Goal: Download file/media

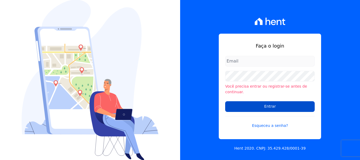
type input "[PERSON_NAME][EMAIL_ADDRESS][DOMAIN_NAME]"
click at [253, 106] on input "Entrar" at bounding box center [270, 106] width 90 height 11
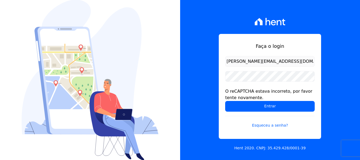
click at [234, 113] on form "[PERSON_NAME][EMAIL_ADDRESS][DOMAIN_NAME] O reCAPTCHA estava incorreto, por fav…" at bounding box center [270, 95] width 90 height 78
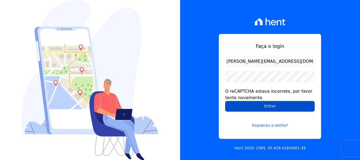
click at [231, 107] on input "Entrar" at bounding box center [270, 106] width 90 height 11
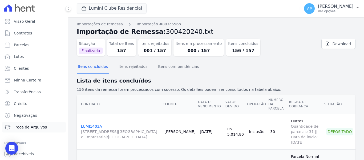
click at [36, 126] on span "Troca de Arquivos" at bounding box center [30, 126] width 33 height 5
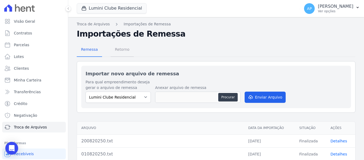
click at [117, 53] on span "Retorno" at bounding box center [122, 49] width 21 height 11
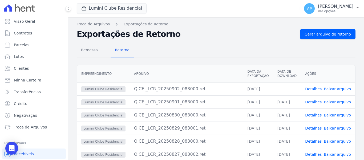
click at [337, 90] on link "Baixar arquivo" at bounding box center [337, 89] width 27 height 4
drag, startPoint x: 106, startPoint y: 8, endPoint x: 106, endPoint y: 14, distance: 6.7
click at [106, 8] on button "Lumini Clube Residencial" at bounding box center [112, 8] width 70 height 10
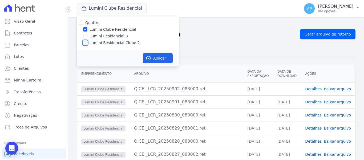
click at [86, 43] on input "Lumini Residencial Clube 2" at bounding box center [85, 43] width 4 height 4
checkbox input "true"
click at [85, 26] on div "Quattro Lumini Clube Residencial Lumini Residencial 3 Lumini Residencial Clube 2" at bounding box center [128, 33] width 102 height 34
click at [85, 28] on input "Lumini Clube Residencial" at bounding box center [85, 29] width 4 height 4
checkbox input "false"
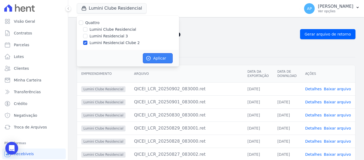
click at [149, 54] on button "Aplicar" at bounding box center [158, 58] width 30 height 10
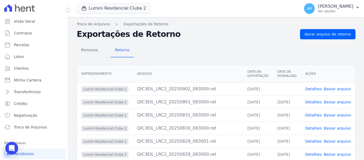
click at [336, 88] on link "Baixar arquivo" at bounding box center [337, 89] width 27 height 4
